Goal: Check status: Check status

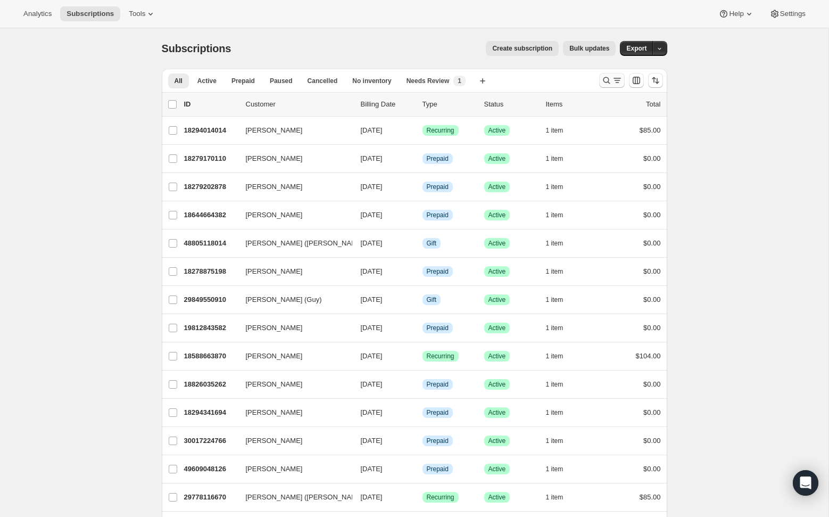
click at [610, 76] on icon "Search and filter results" at bounding box center [607, 80] width 11 height 11
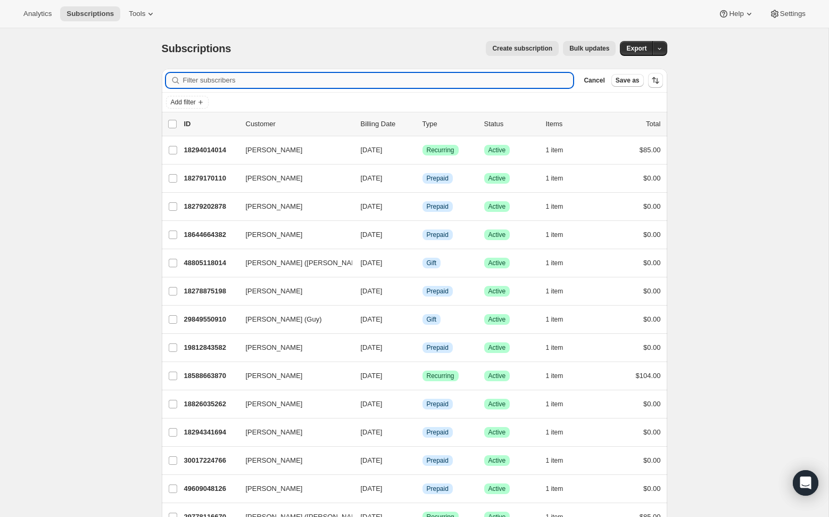
click at [213, 76] on input "Filter subscribers" at bounding box center [378, 80] width 391 height 15
type input "b"
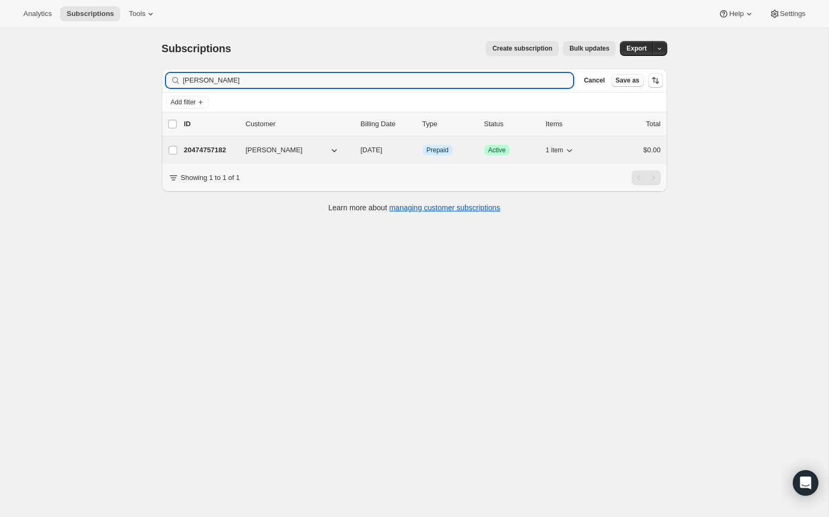
type input "[PERSON_NAME]"
click at [213, 151] on p "20474757182" at bounding box center [210, 150] width 53 height 11
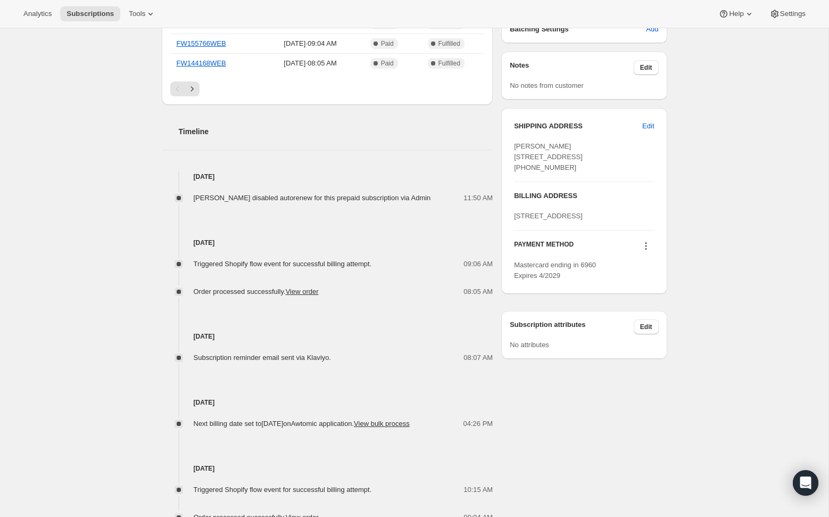
scroll to position [358, 0]
click at [617, 255] on div at bounding box center [646, 248] width 17 height 14
click at [617, 252] on icon at bounding box center [646, 246] width 11 height 11
click at [617, 270] on div "Subscription #20474757182. This page is ready Subscription #20474757182 Info Pr…" at bounding box center [414, 129] width 829 height 918
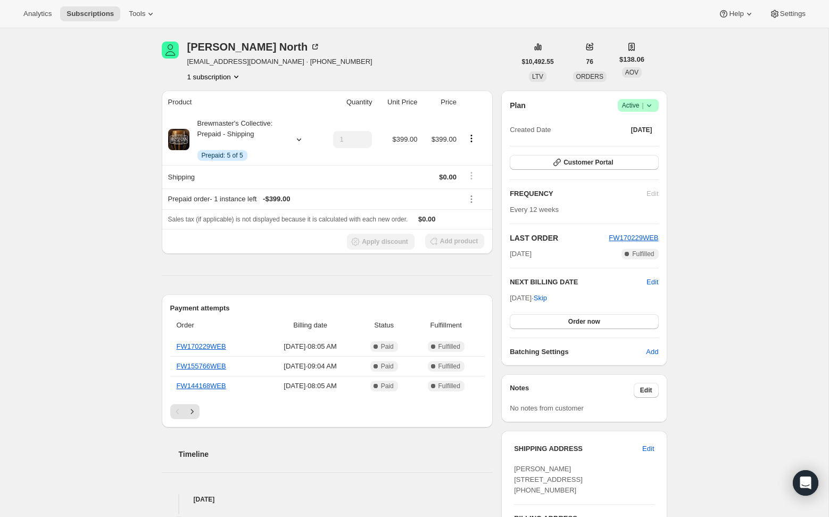
scroll to position [0, 0]
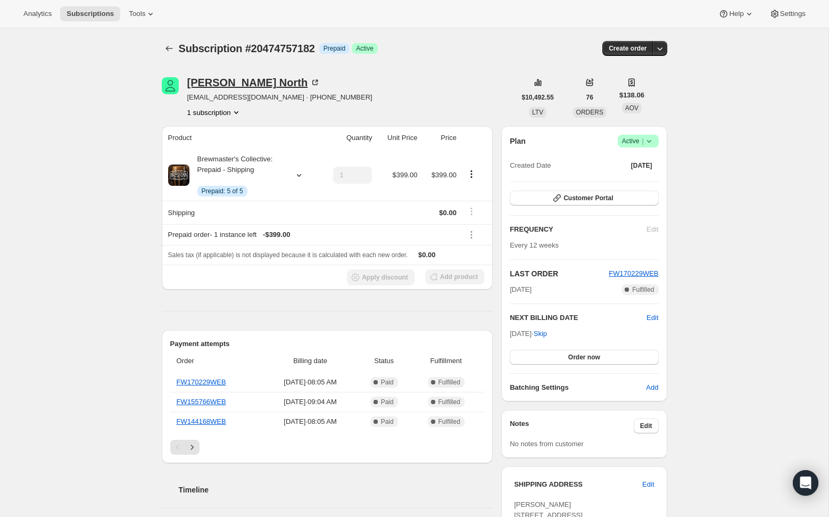
click at [310, 83] on icon at bounding box center [315, 82] width 11 height 11
